Goal: Transaction & Acquisition: Subscribe to service/newsletter

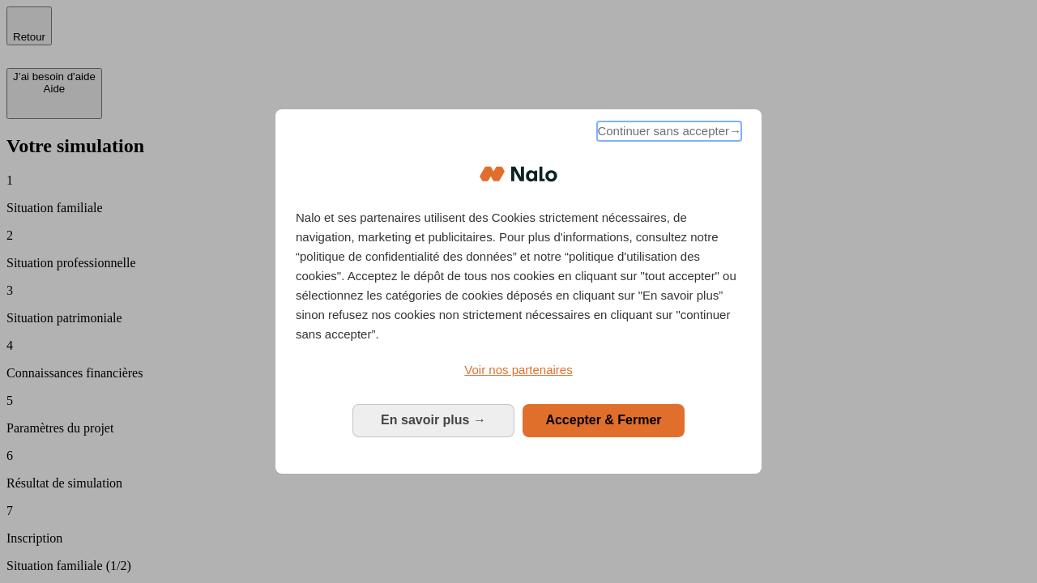
click at [668, 134] on span "Continuer sans accepter →" at bounding box center [669, 131] width 144 height 19
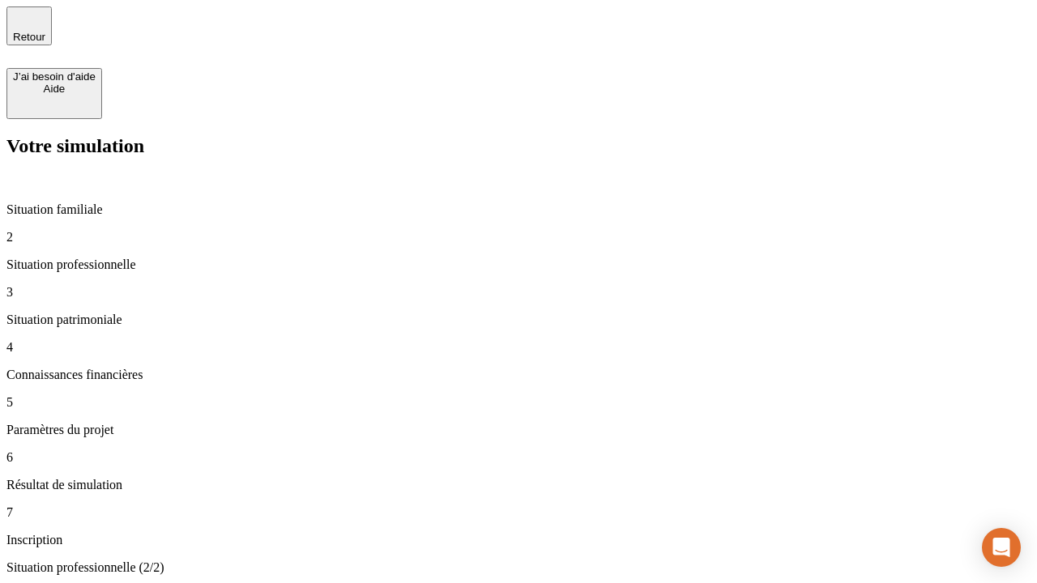
type input "30 000"
type input "1 000"
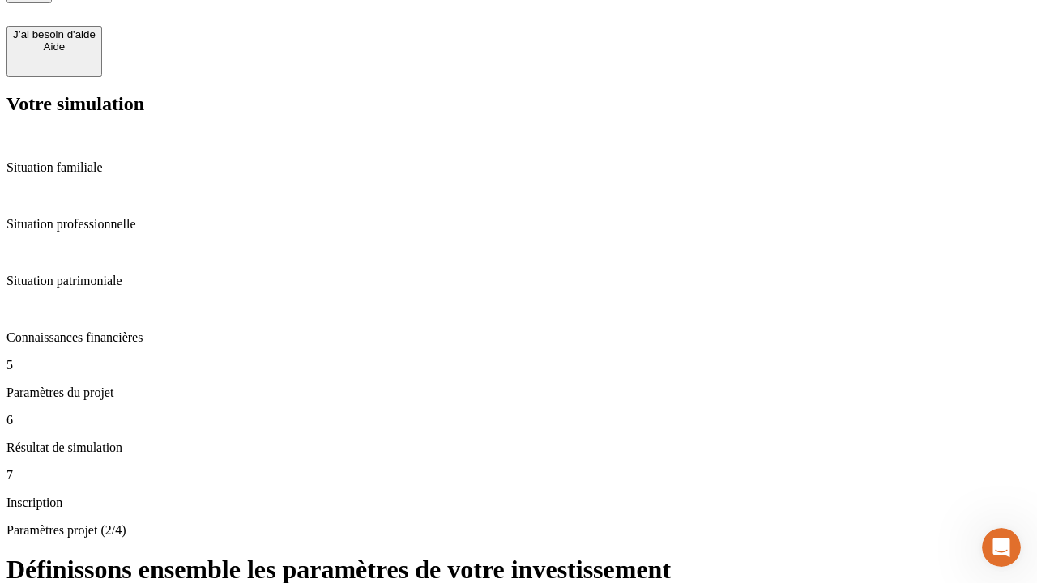
type input "65"
type input "5 000"
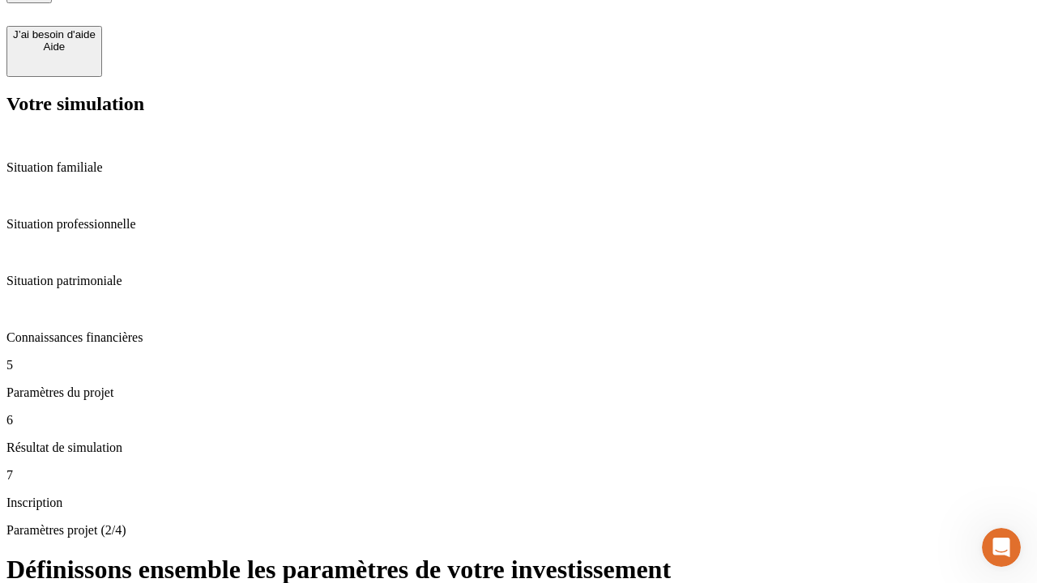
type input "640"
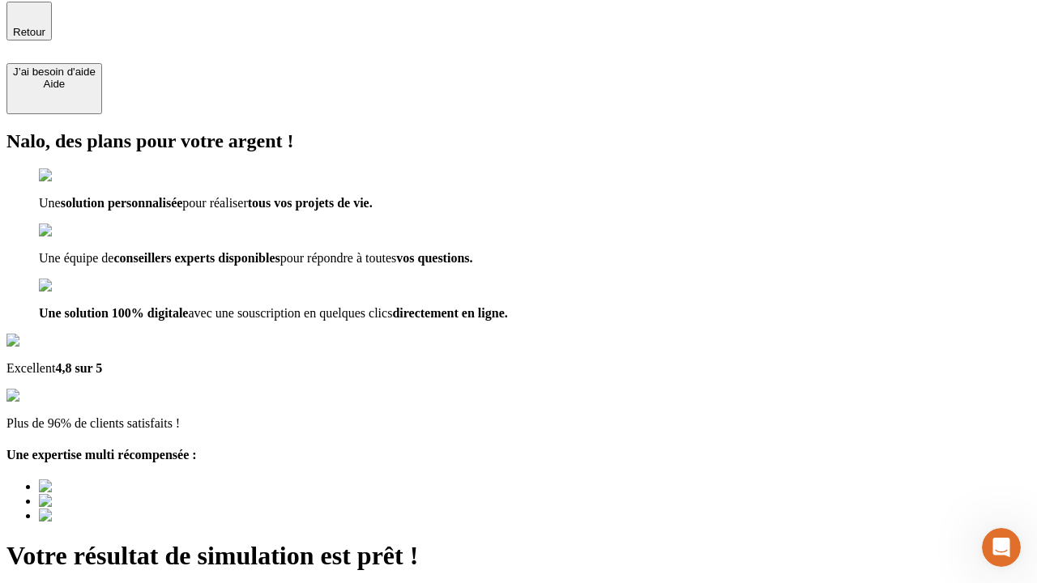
type input "[EMAIL_ADDRESS][DOMAIN_NAME]"
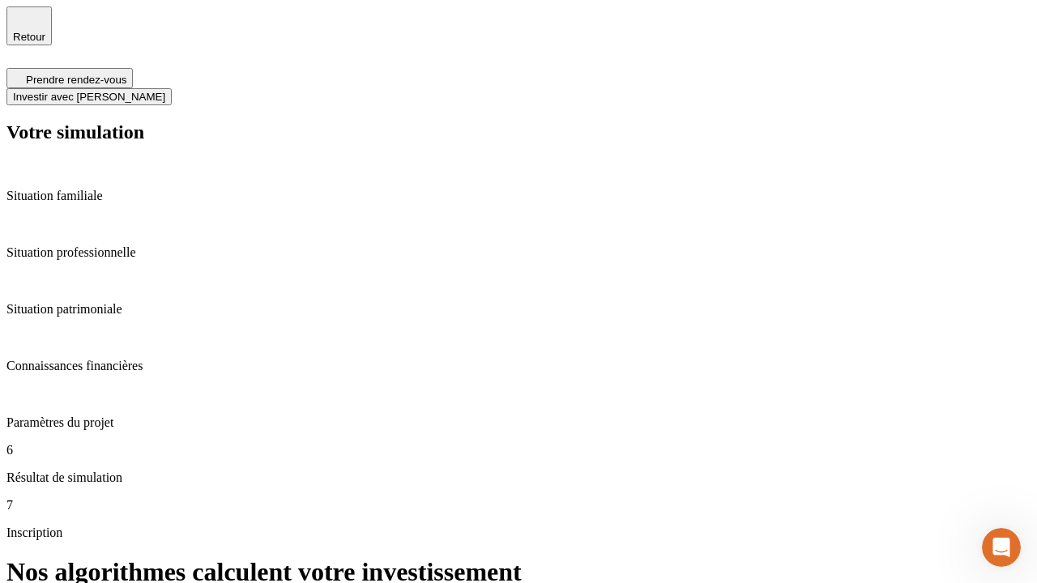
scroll to position [6, 0]
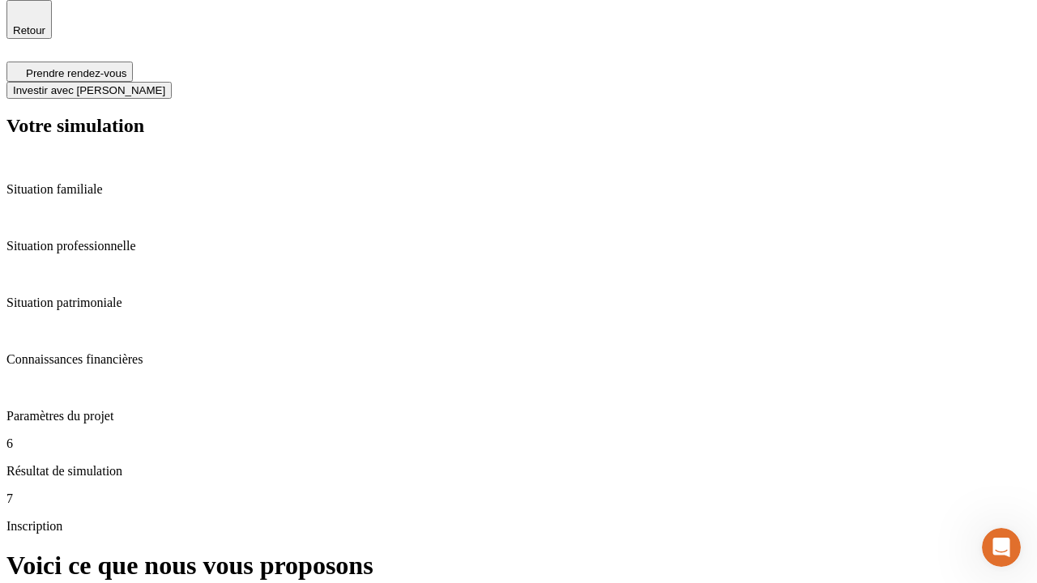
click at [165, 84] on span "Investir avec [PERSON_NAME]" at bounding box center [89, 90] width 152 height 12
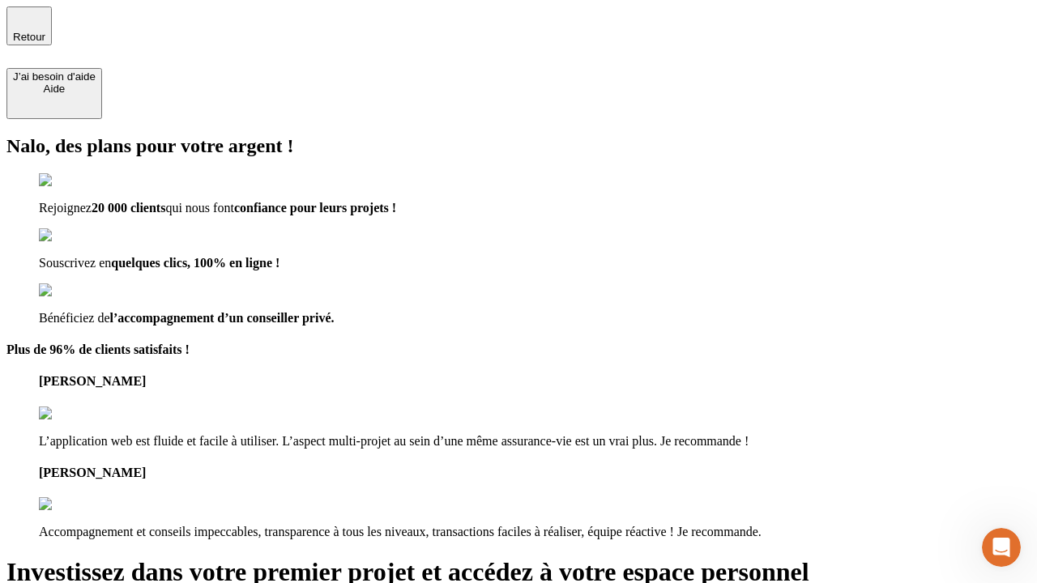
type input "[PERSON_NAME][EMAIL_ADDRESS][DOMAIN_NAME]"
